Goal: Information Seeking & Learning: Learn about a topic

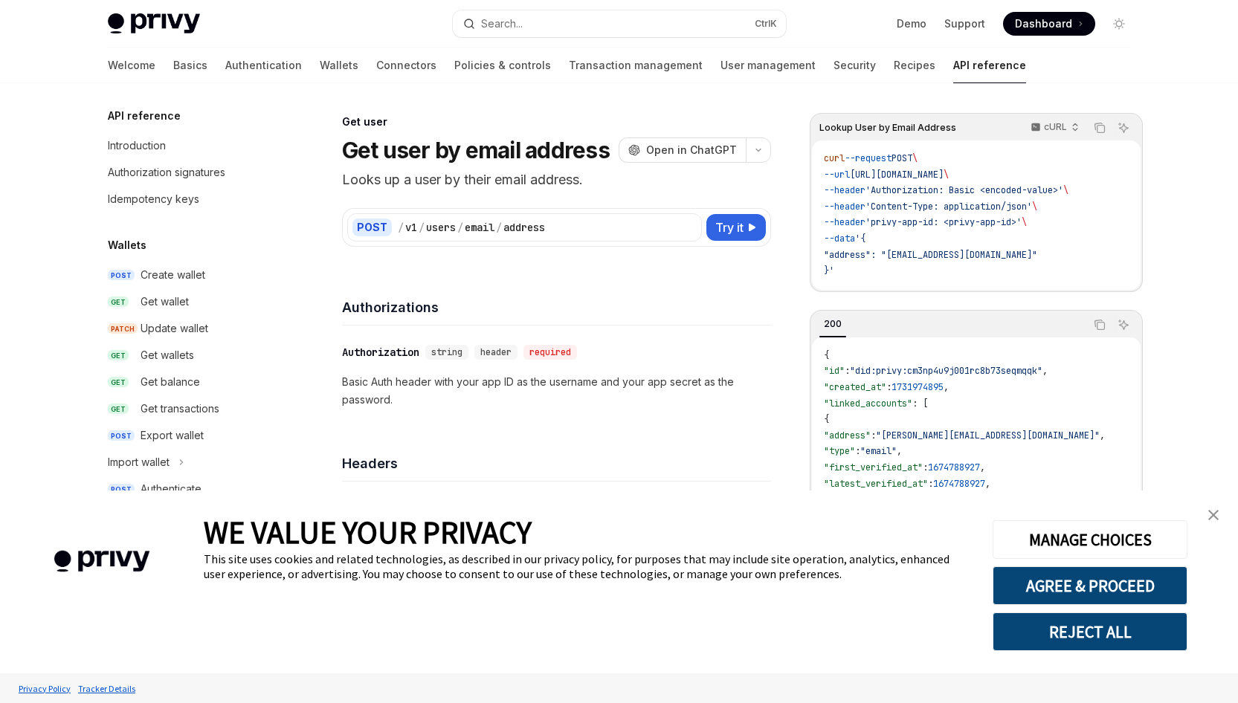
scroll to position [1188, 0]
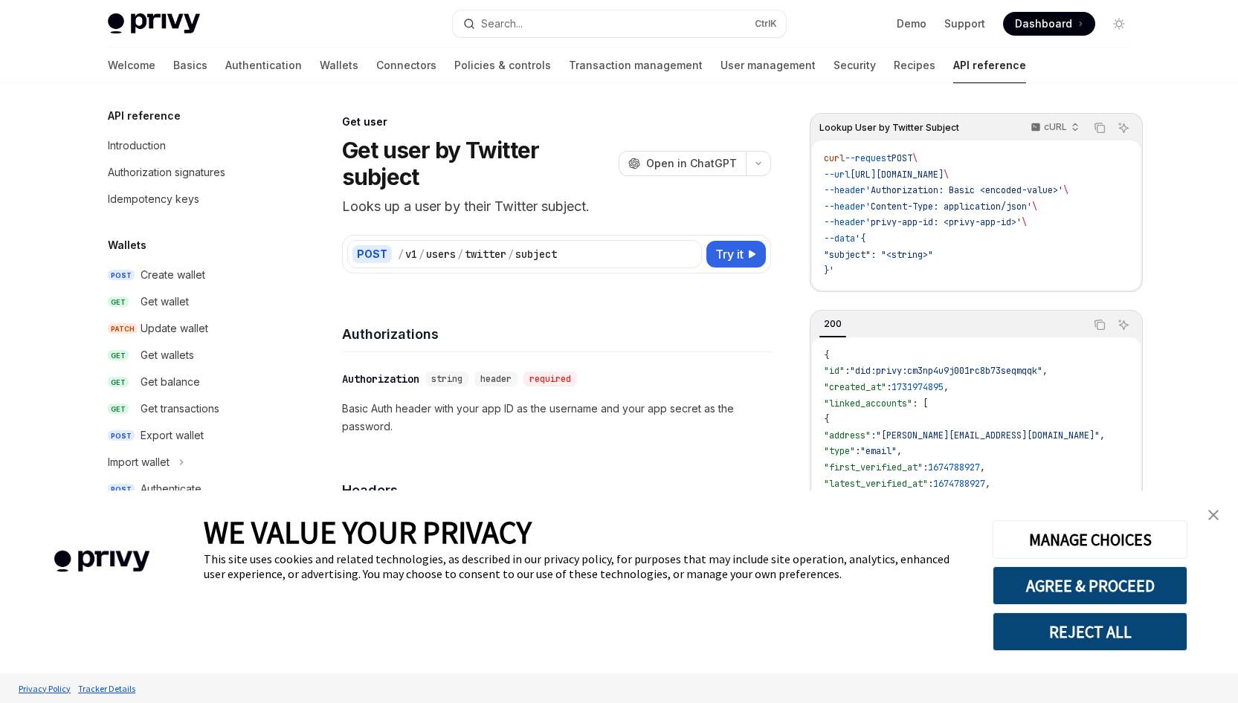
scroll to position [1411, 0]
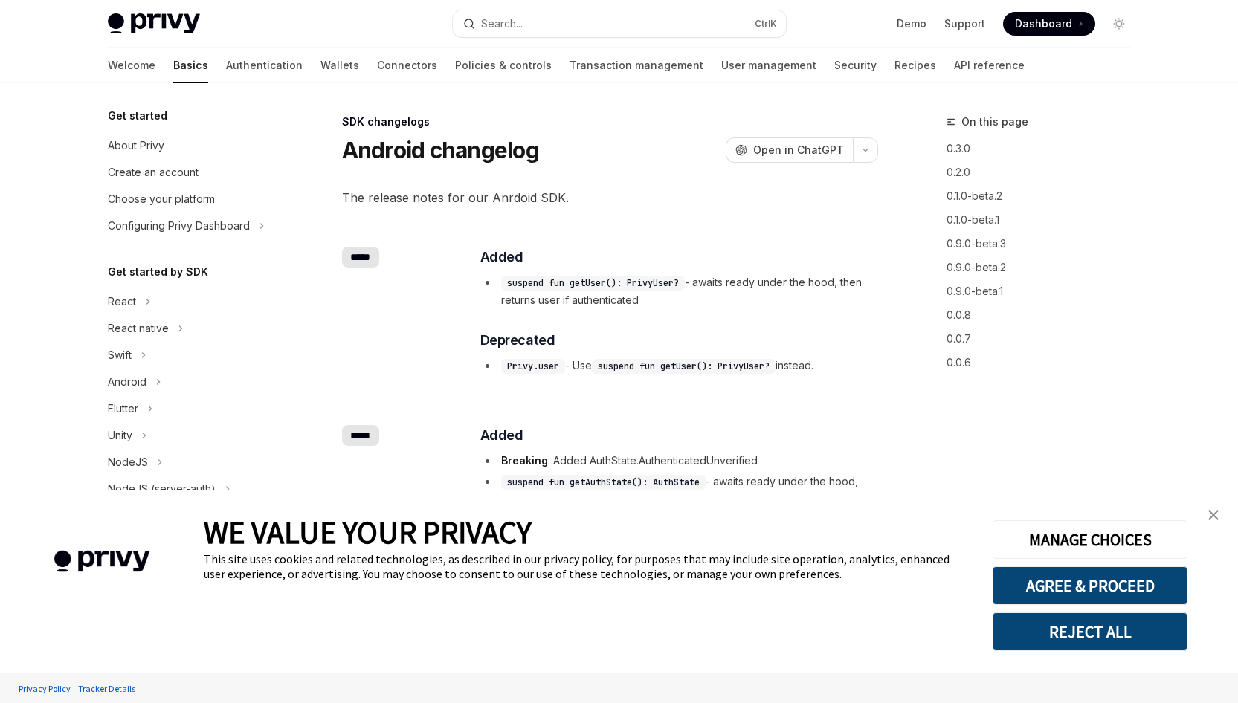
scroll to position [493, 0]
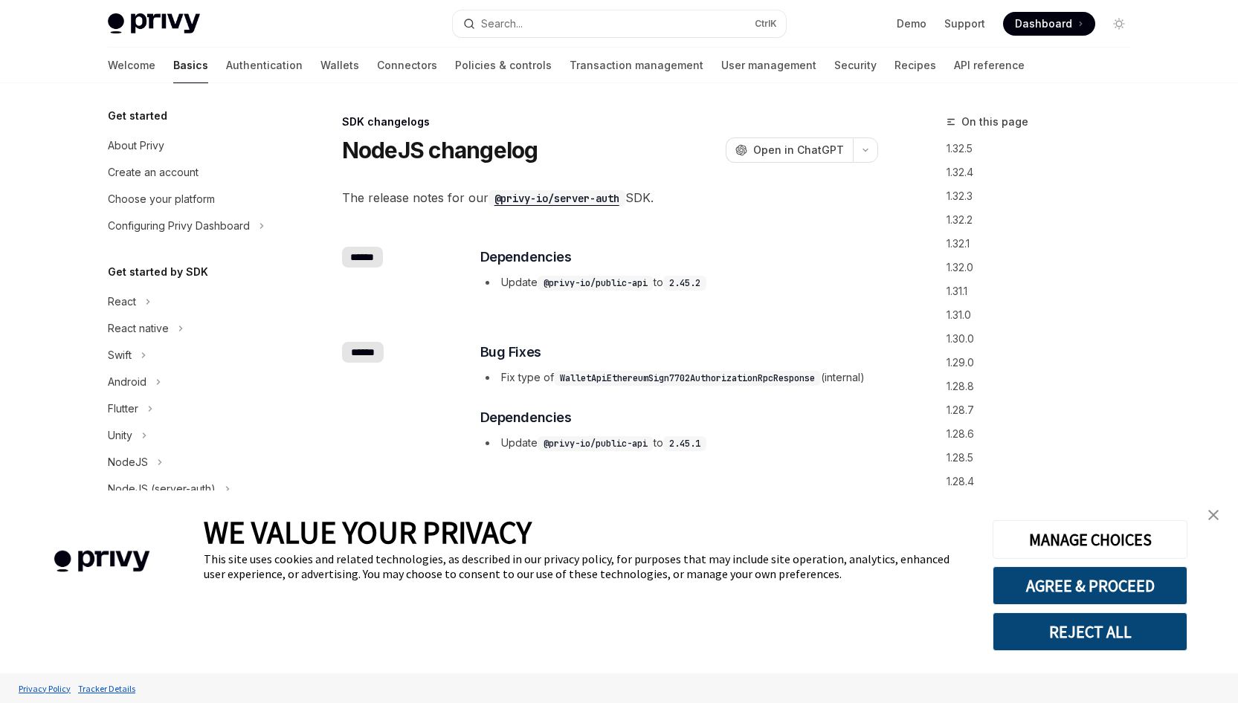
scroll to position [386, 0]
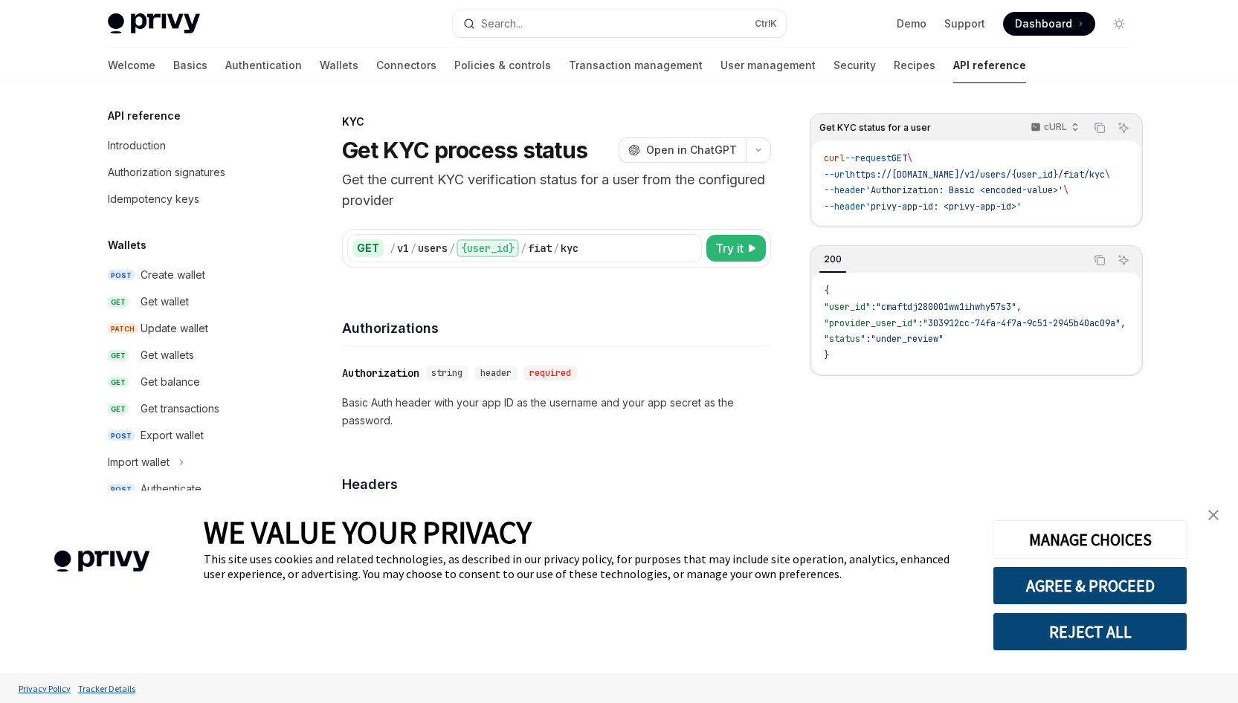
scroll to position [430, 0]
